Goal: Task Accomplishment & Management: Use online tool/utility

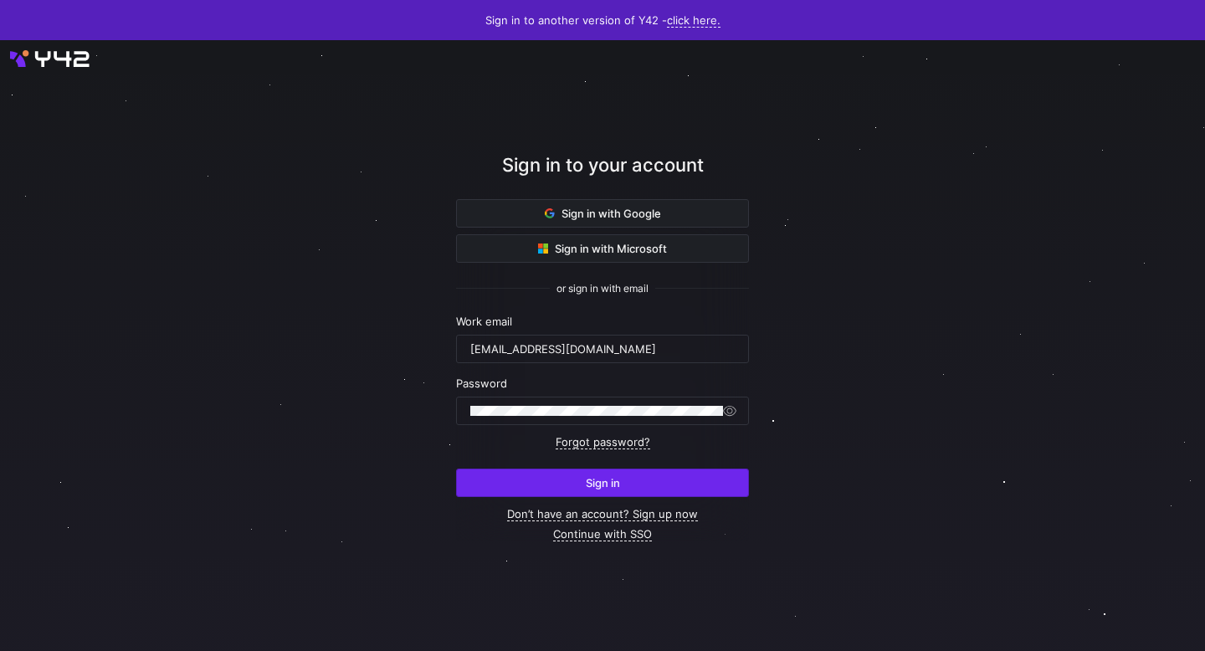
click at [622, 469] on span "submit" at bounding box center [602, 482] width 291 height 27
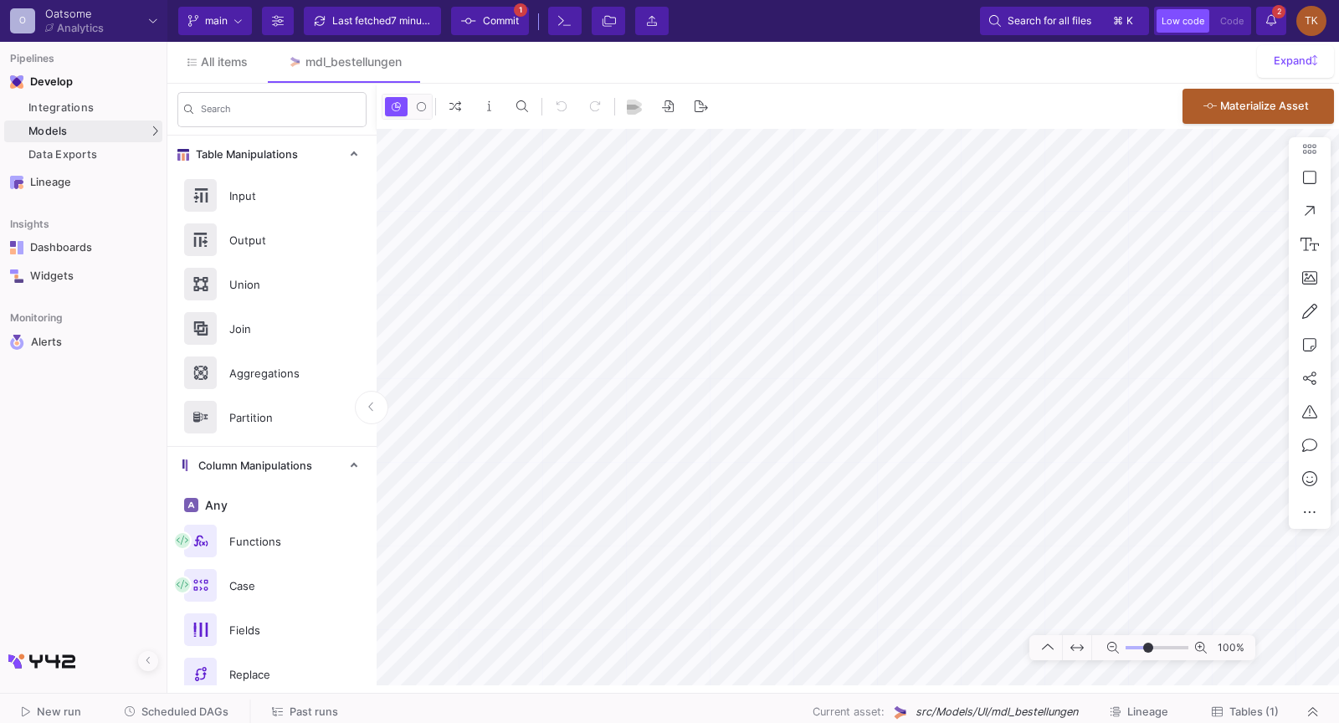
type input "-17"
